Goal: Find specific page/section: Find specific page/section

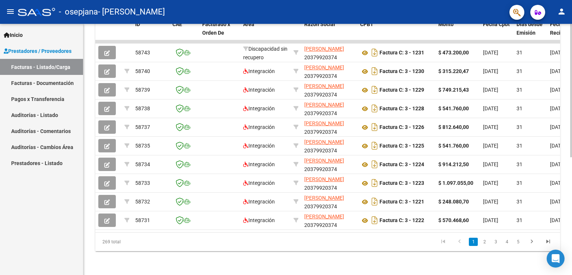
scroll to position [222, 0]
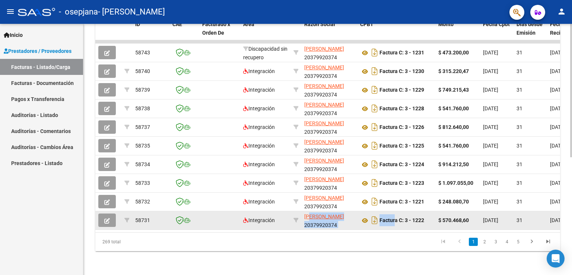
drag, startPoint x: 354, startPoint y: 209, endPoint x: 389, endPoint y: 210, distance: 34.6
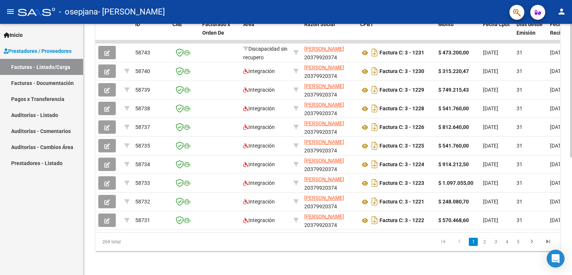
click at [199, 244] on datatable-pager "1 2 3 4 5" at bounding box center [374, 241] width 366 height 13
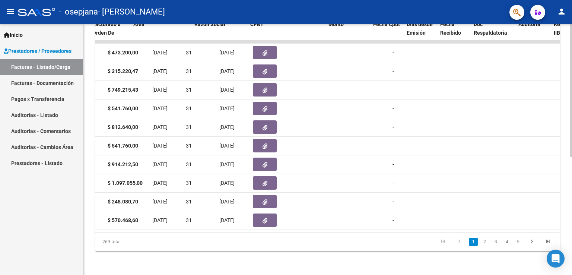
scroll to position [0, 0]
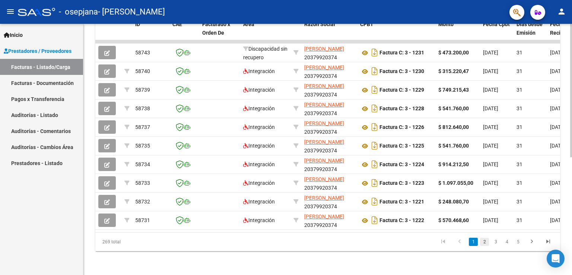
click at [486, 240] on link "2" at bounding box center [484, 242] width 9 height 8
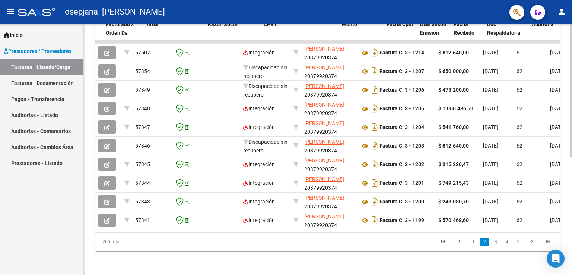
scroll to position [0, 565]
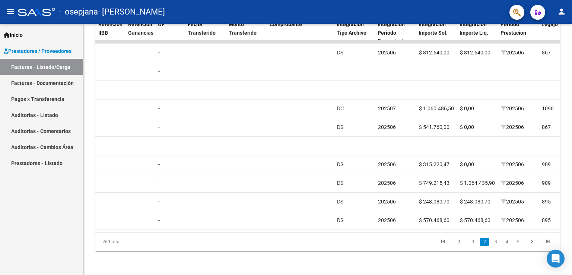
drag, startPoint x: 387, startPoint y: 240, endPoint x: 416, endPoint y: 238, distance: 29.9
click at [423, 239] on datatable-pager "1 2 3 4 5" at bounding box center [374, 241] width 366 height 13
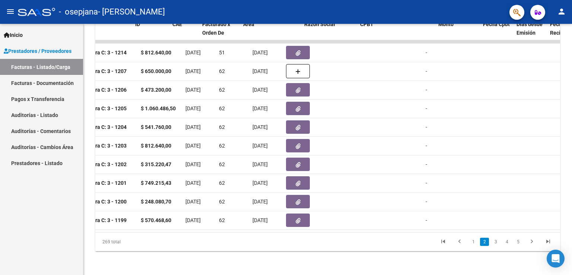
scroll to position [0, 0]
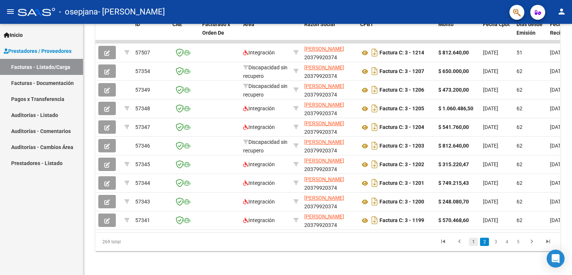
click at [475, 242] on link "1" at bounding box center [473, 242] width 9 height 8
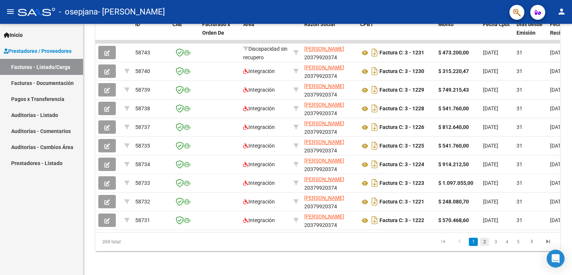
click at [482, 238] on link "2" at bounding box center [484, 242] width 9 height 8
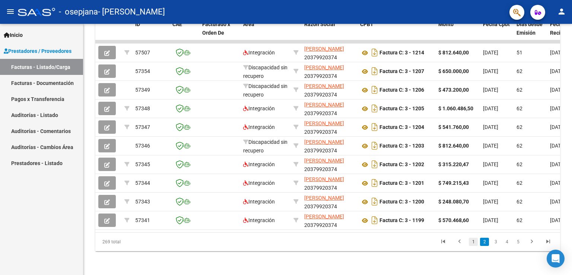
click at [474, 242] on link "1" at bounding box center [473, 242] width 9 height 8
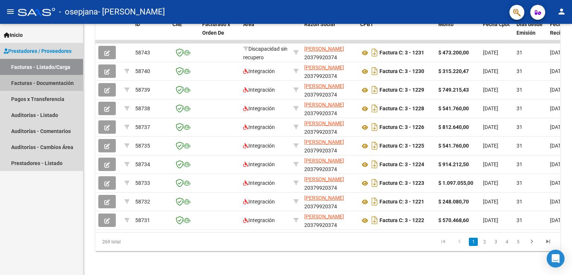
click at [41, 80] on link "Facturas - Documentación" at bounding box center [41, 83] width 83 height 16
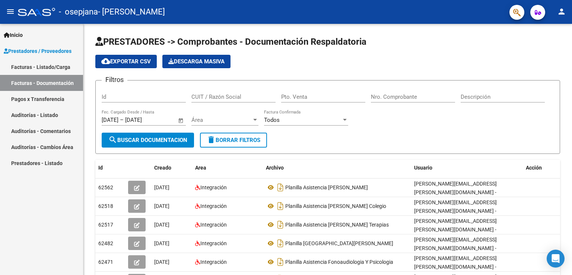
click at [39, 67] on link "Facturas - Listado/Carga" at bounding box center [41, 67] width 83 height 16
